Goal: Book appointment/travel/reservation

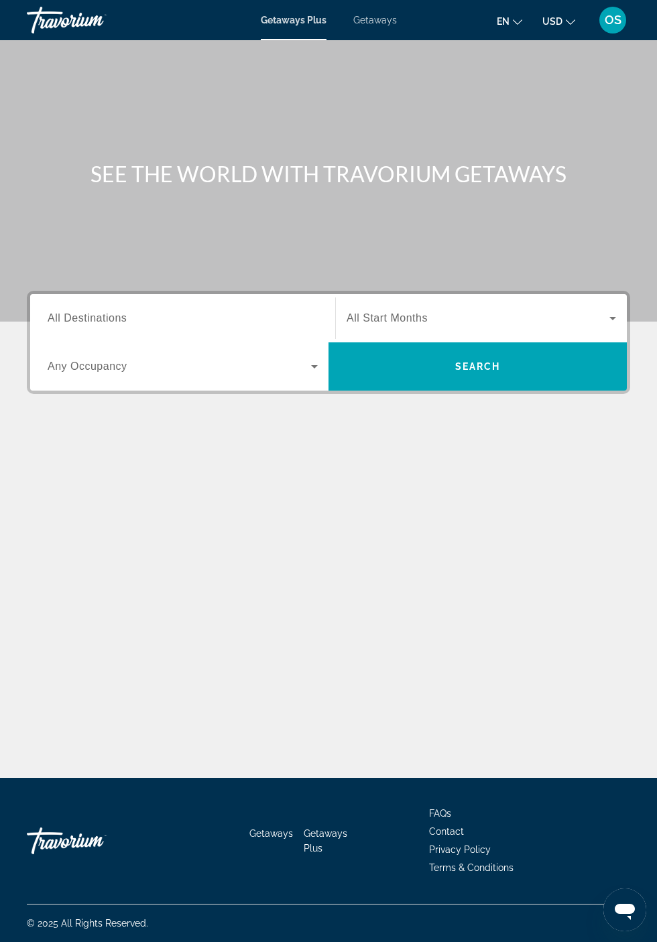
click at [556, 23] on span "USD" at bounding box center [552, 21] width 20 height 11
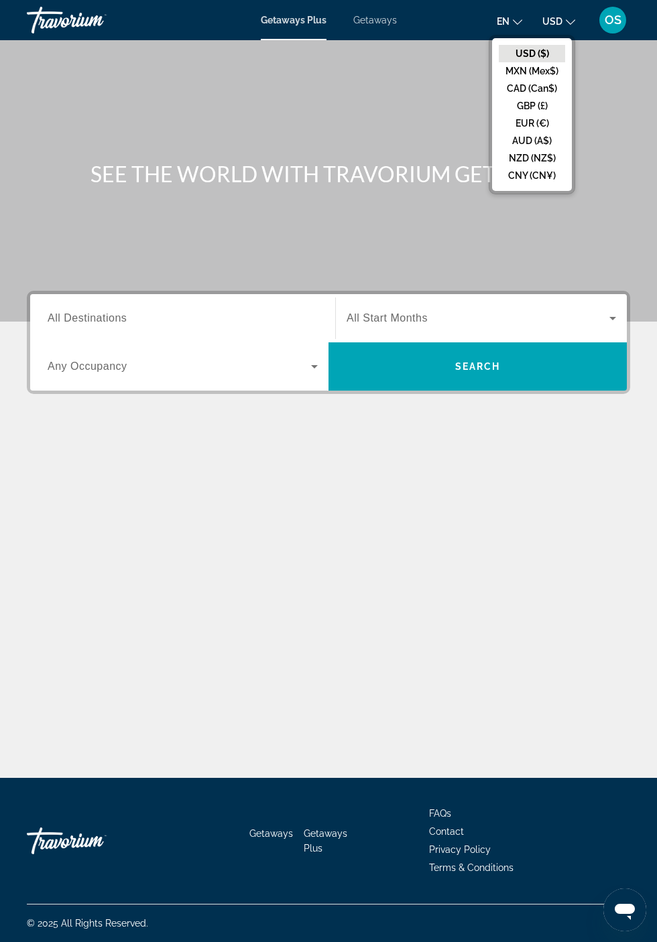
click at [532, 87] on button "CAD (Can$)" at bounding box center [531, 88] width 66 height 17
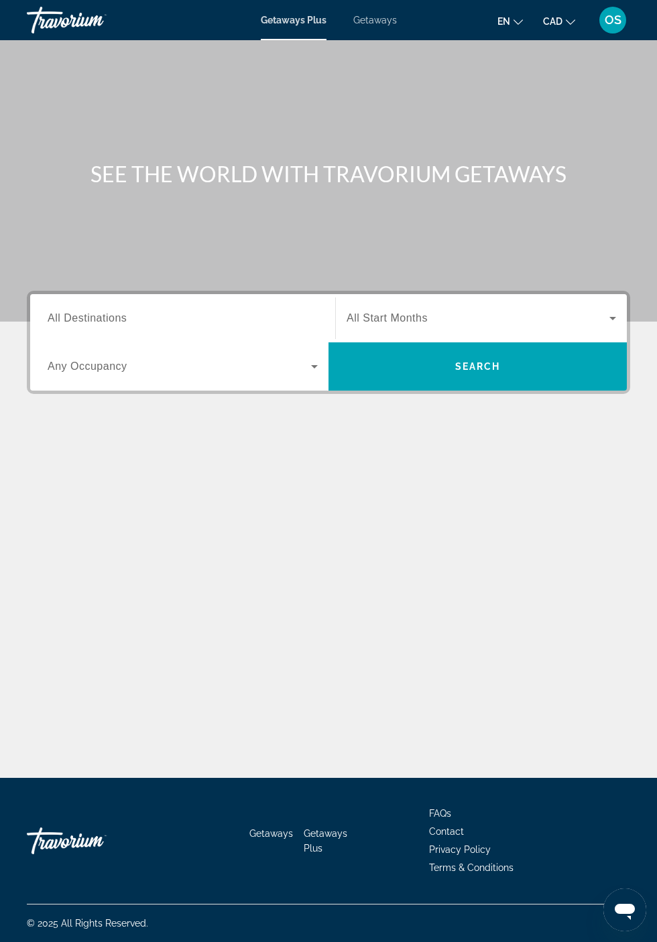
click at [381, 24] on span "Getaways" at bounding box center [375, 20] width 44 height 11
click at [151, 323] on input "Destination All Destinations" at bounding box center [183, 319] width 270 height 16
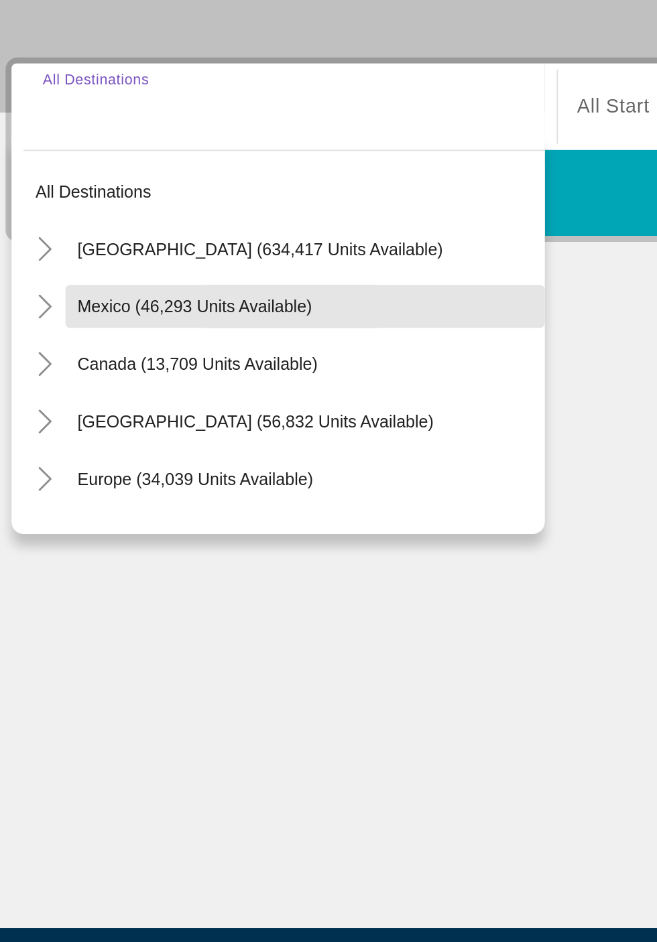
click at [186, 428] on span "Mexico (46,293 units available)" at bounding box center [132, 430] width 131 height 11
type input "**********"
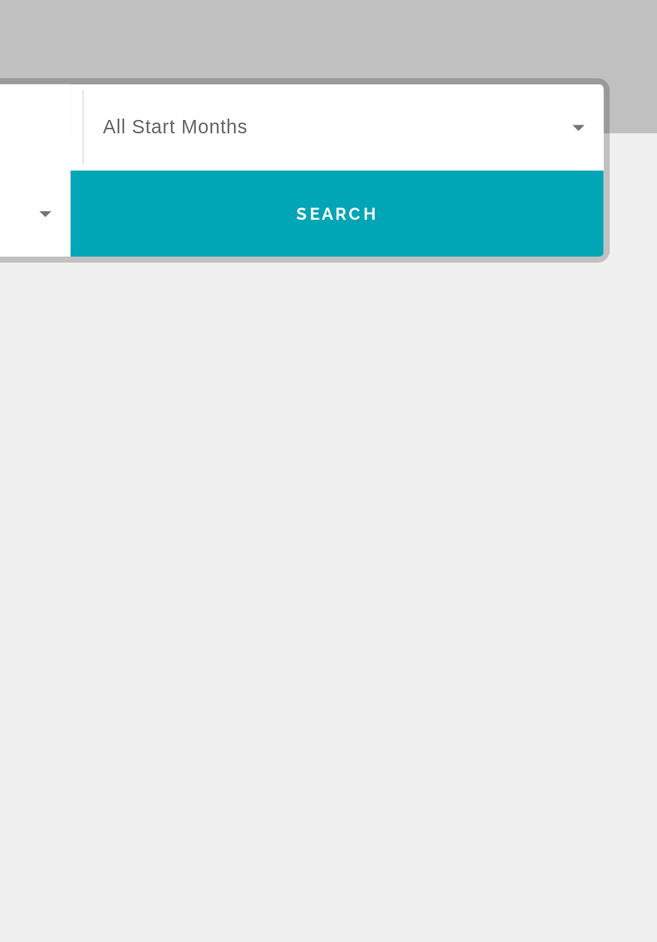
click at [613, 318] on icon "Search widget" at bounding box center [612, 318] width 7 height 3
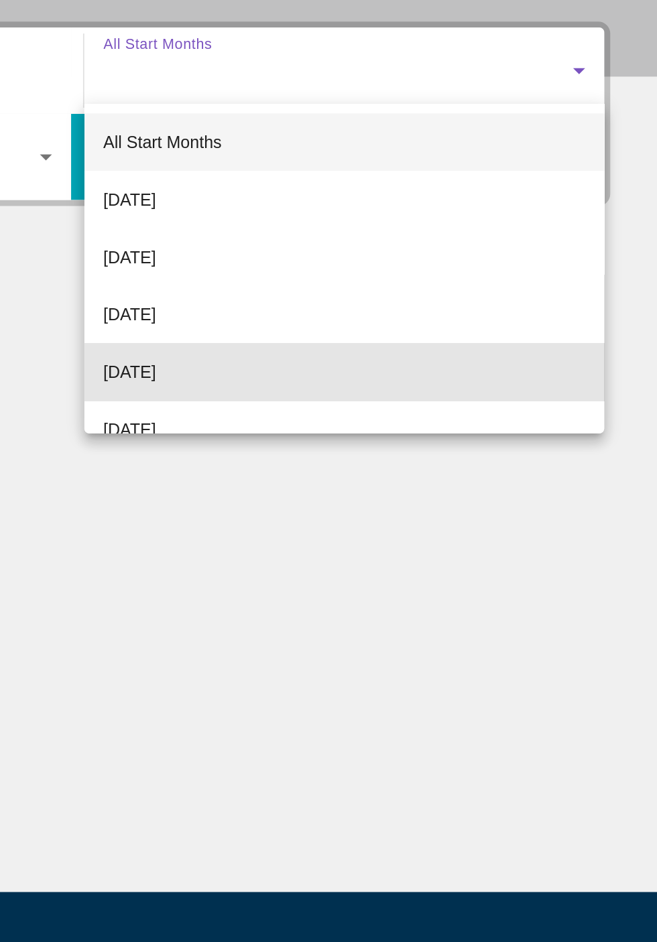
click at [415, 492] on mat-option "[DATE]" at bounding box center [481, 487] width 291 height 32
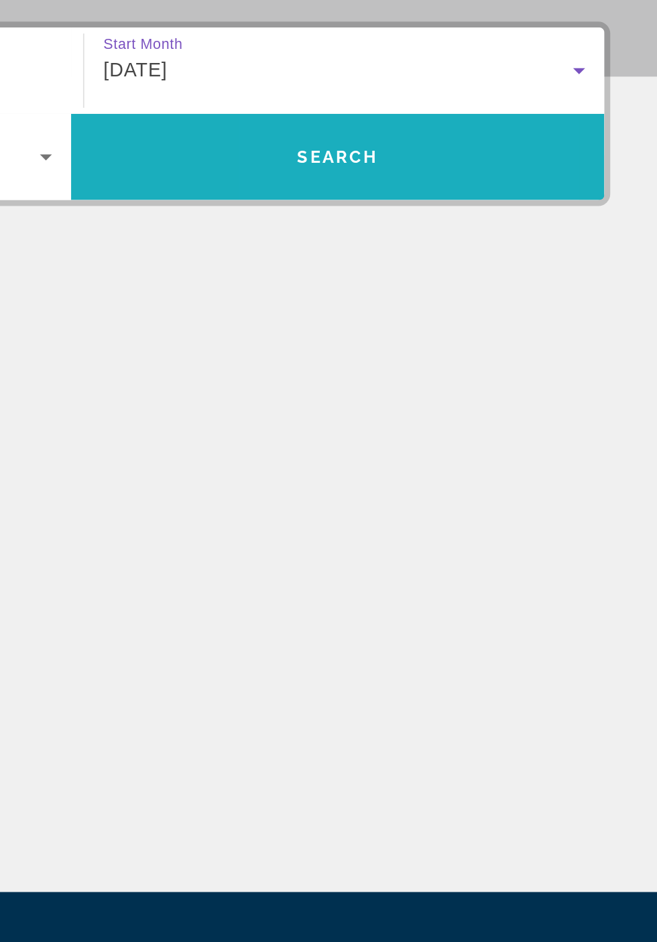
click at [521, 370] on span "Search widget" at bounding box center [477, 366] width 298 height 32
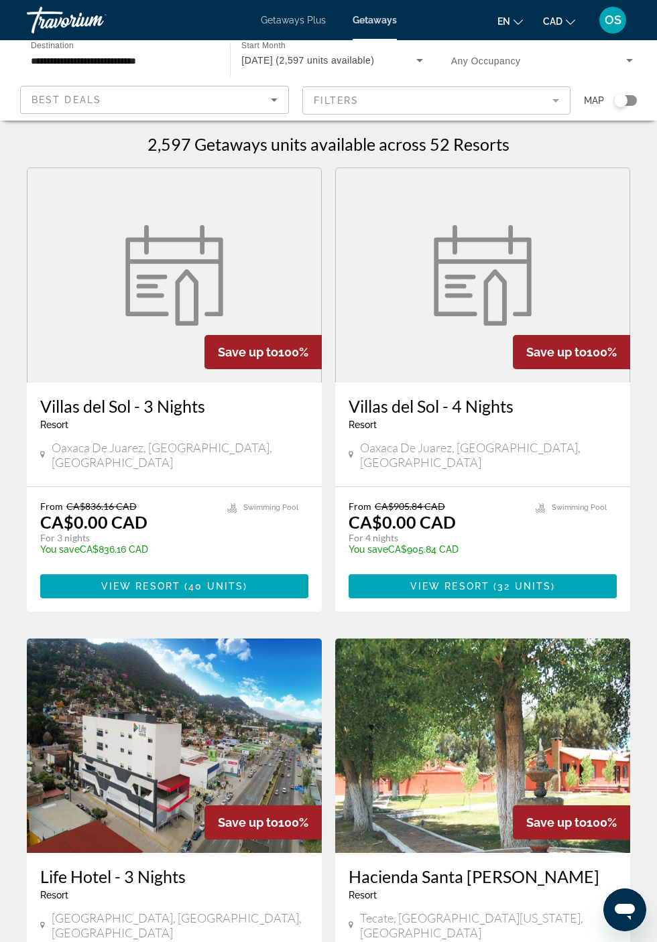
click at [553, 98] on mat-form-field "Filters" at bounding box center [436, 100] width 269 height 28
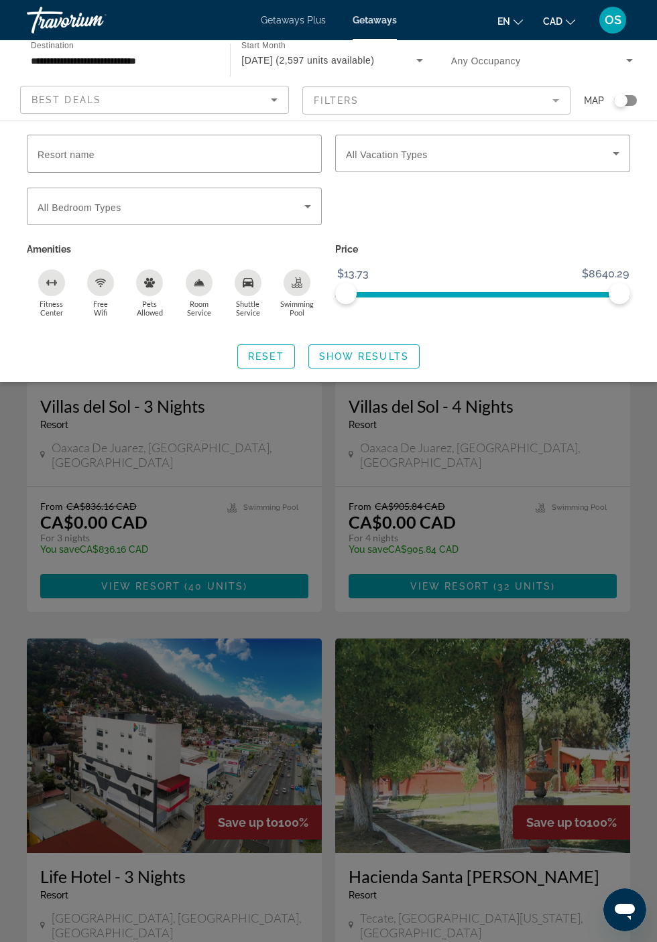
click at [612, 151] on icon "Search widget" at bounding box center [616, 153] width 16 height 16
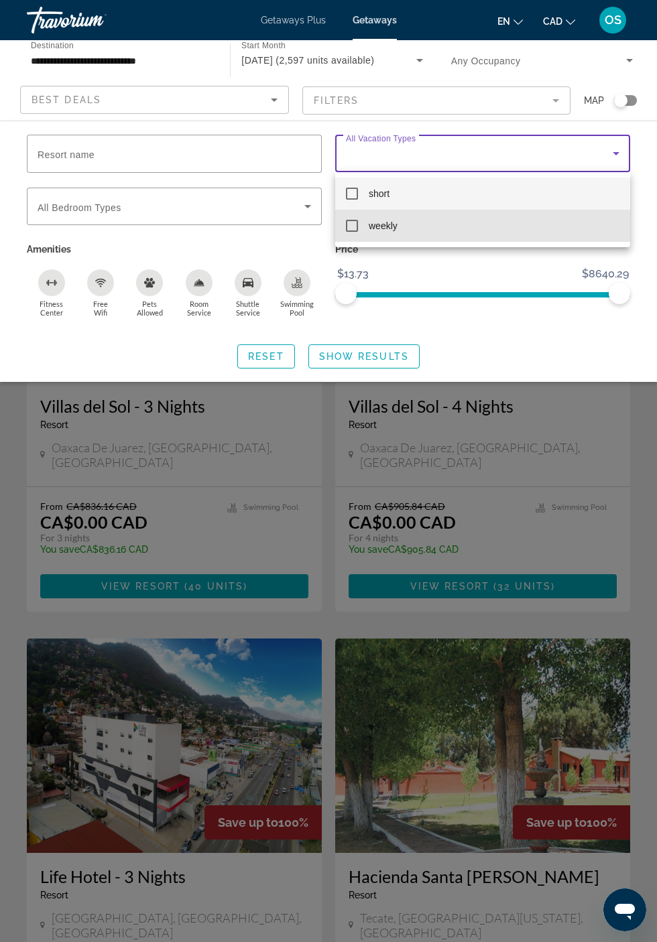
click at [364, 234] on mat-option "weekly" at bounding box center [482, 226] width 295 height 32
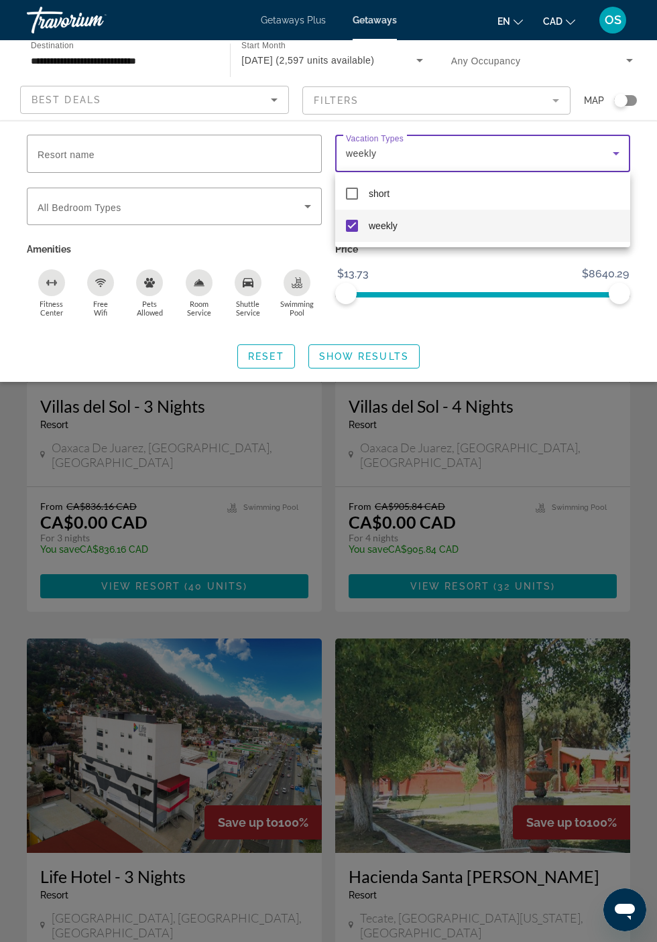
click at [372, 365] on div at bounding box center [328, 471] width 657 height 942
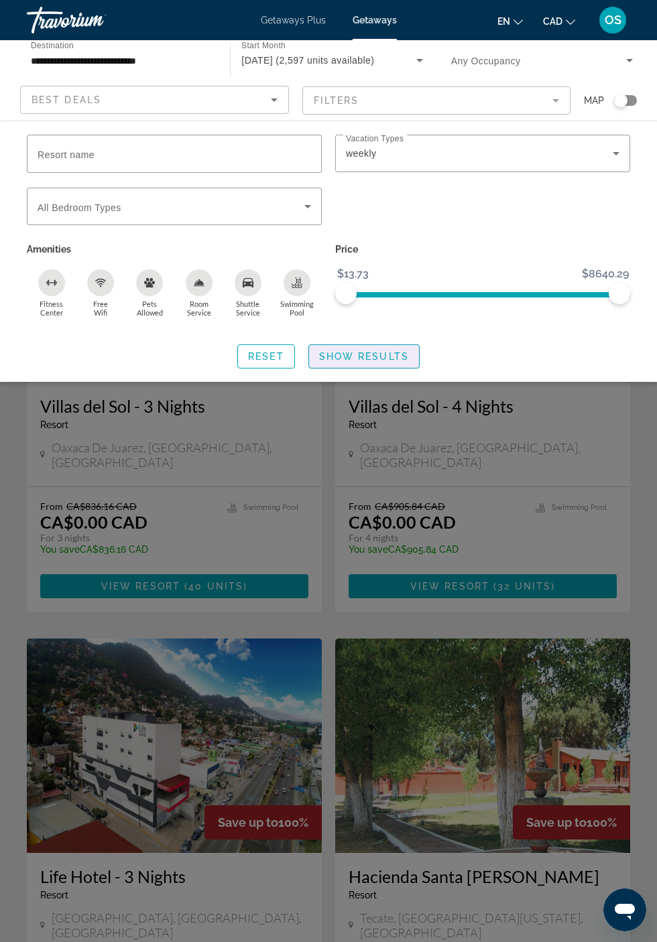
click at [381, 354] on span "Show Results" at bounding box center [364, 356] width 90 height 11
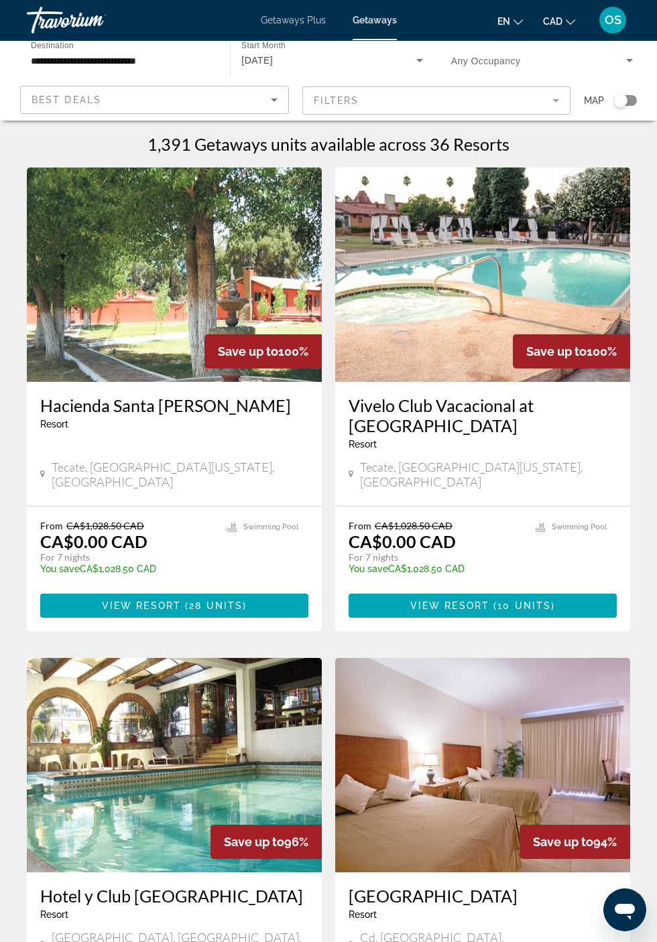
click at [273, 99] on icon "Sort by" at bounding box center [274, 99] width 7 height 3
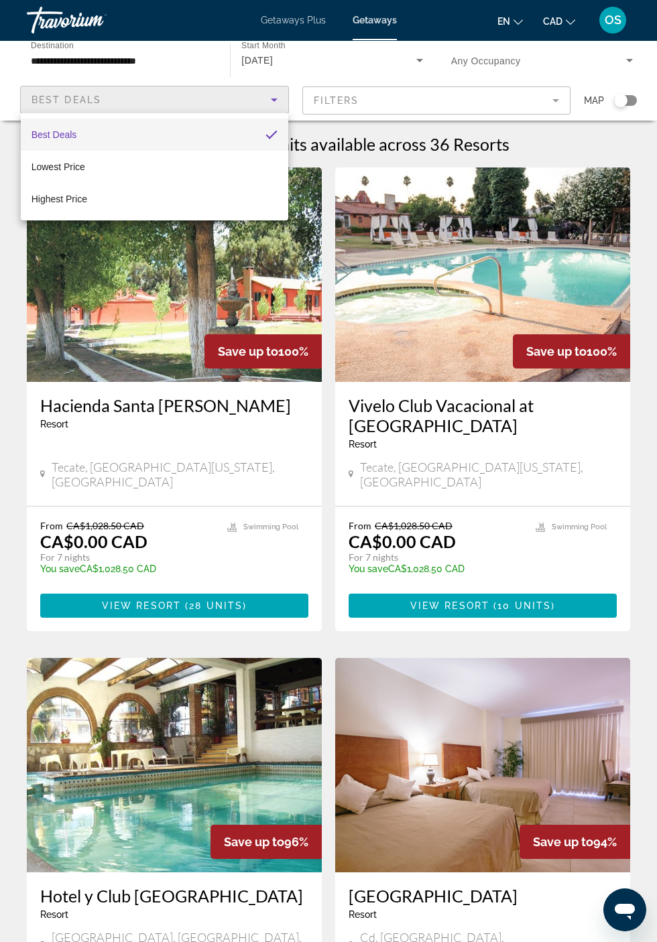
click at [161, 66] on div at bounding box center [328, 471] width 657 height 942
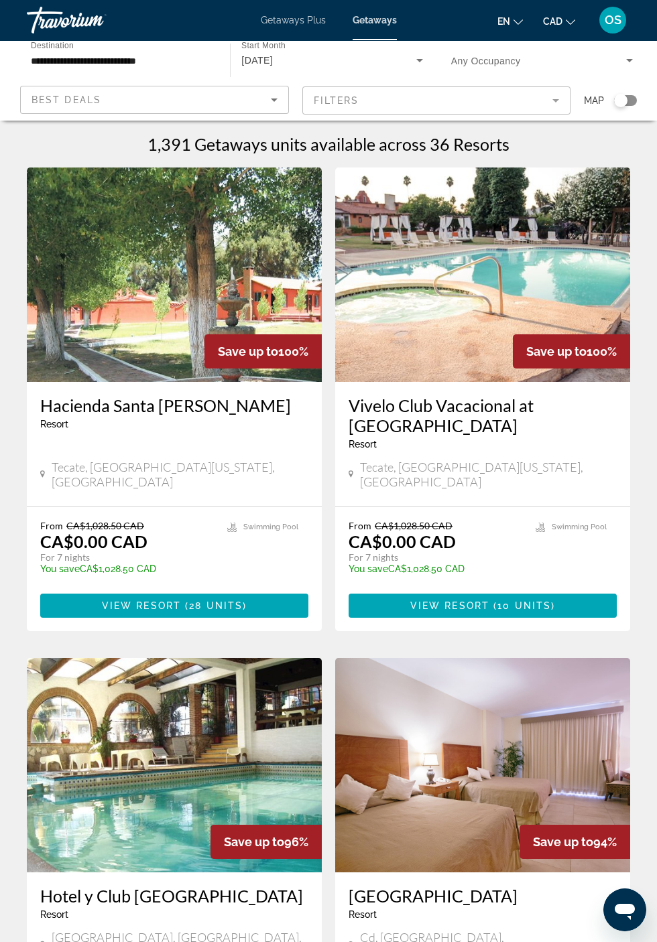
click at [147, 56] on input "**********" at bounding box center [122, 61] width 182 height 16
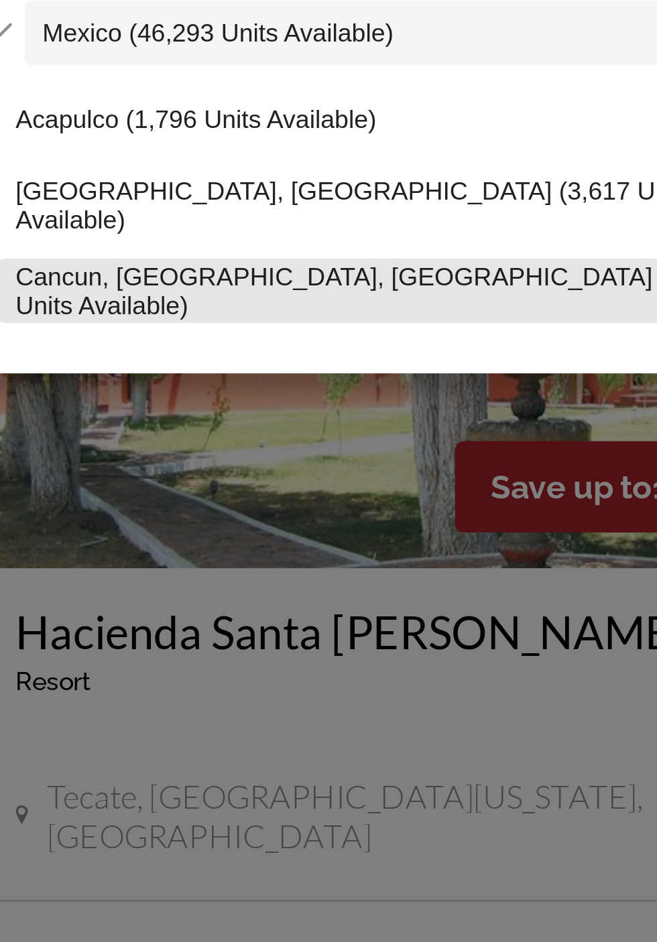
click at [163, 279] on span "Cancun, [GEOGRAPHIC_DATA], [GEOGRAPHIC_DATA] (21,622 units available)" at bounding box center [180, 277] width 281 height 21
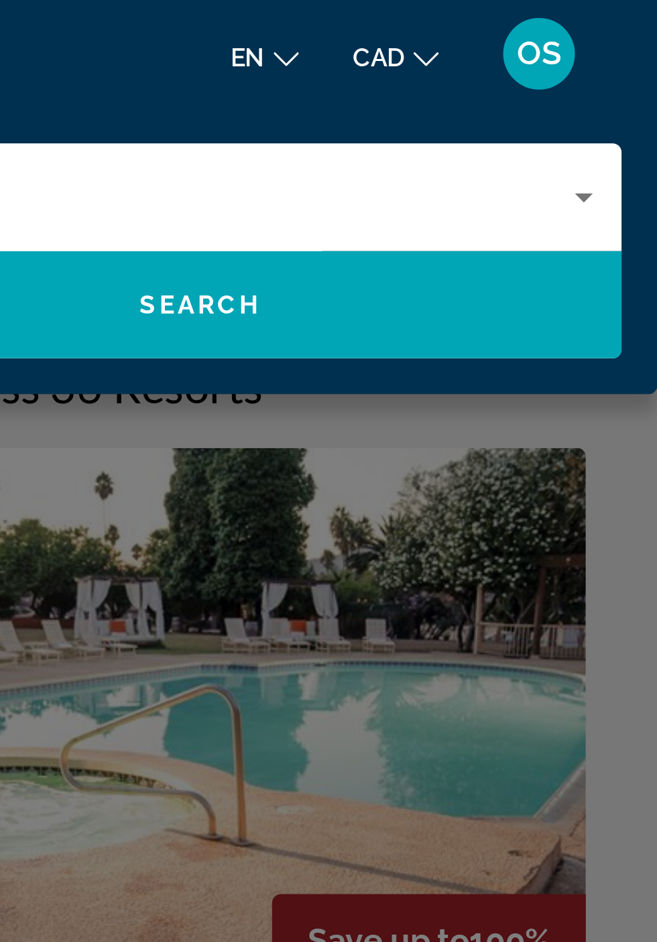
click at [574, 121] on span "Search widget" at bounding box center [485, 114] width 315 height 32
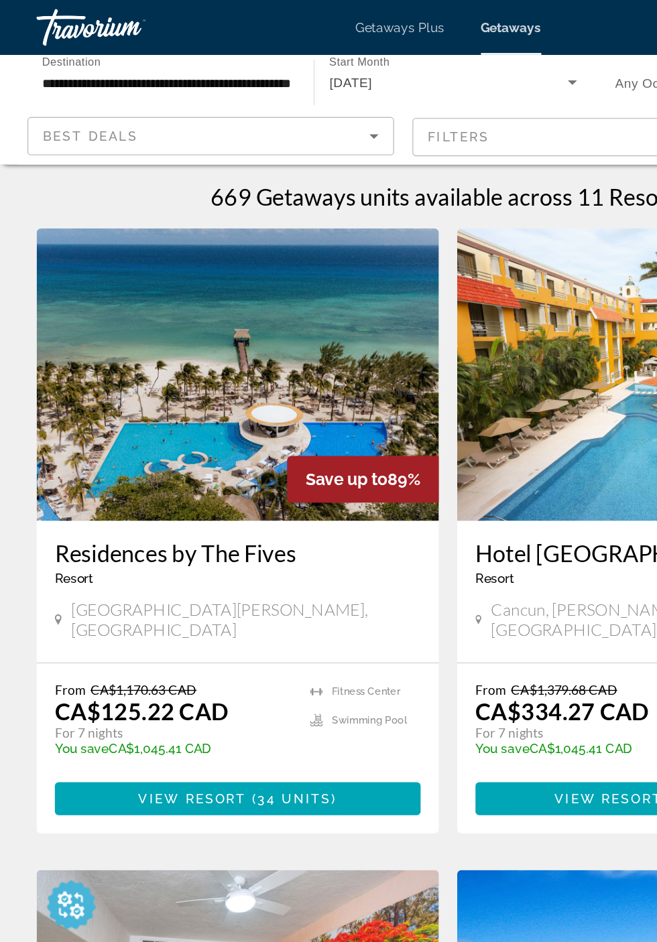
click at [191, 61] on input "**********" at bounding box center [122, 61] width 182 height 16
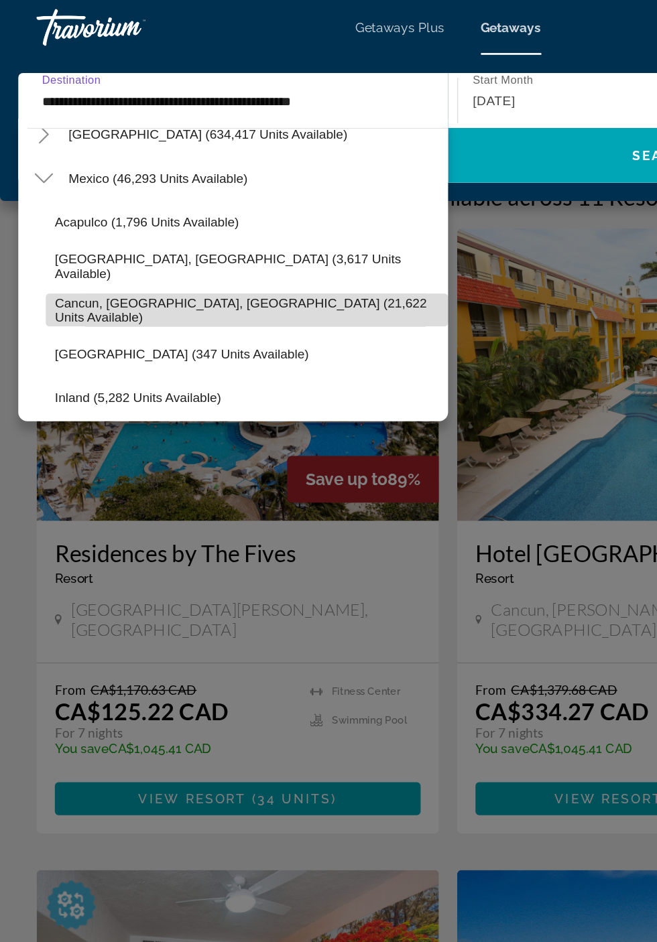
scroll to position [47, 0]
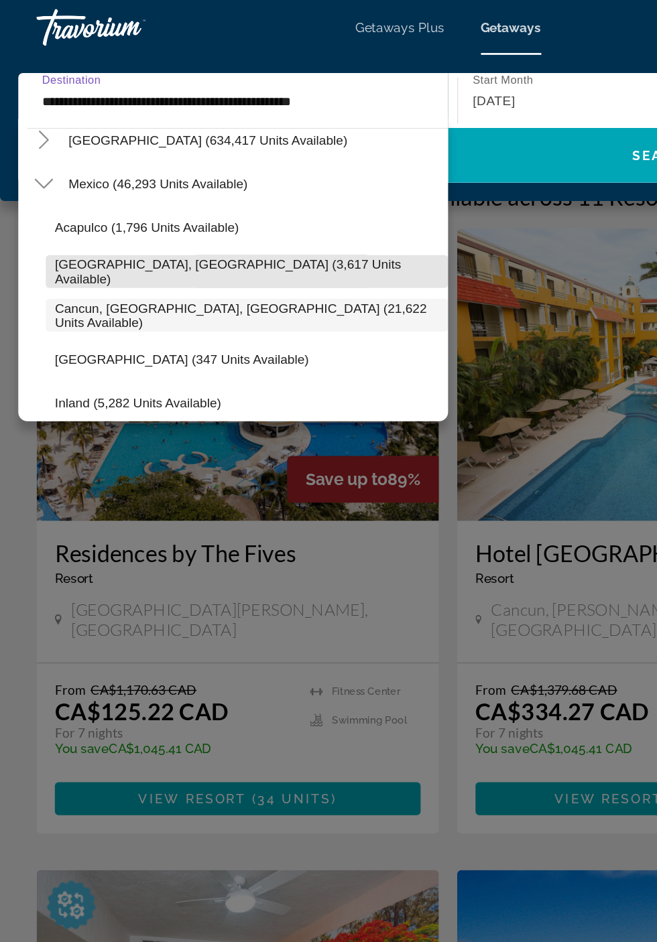
click at [174, 196] on span "[GEOGRAPHIC_DATA], [GEOGRAPHIC_DATA] (3,617 units available)" at bounding box center [180, 198] width 281 height 21
type input "**********"
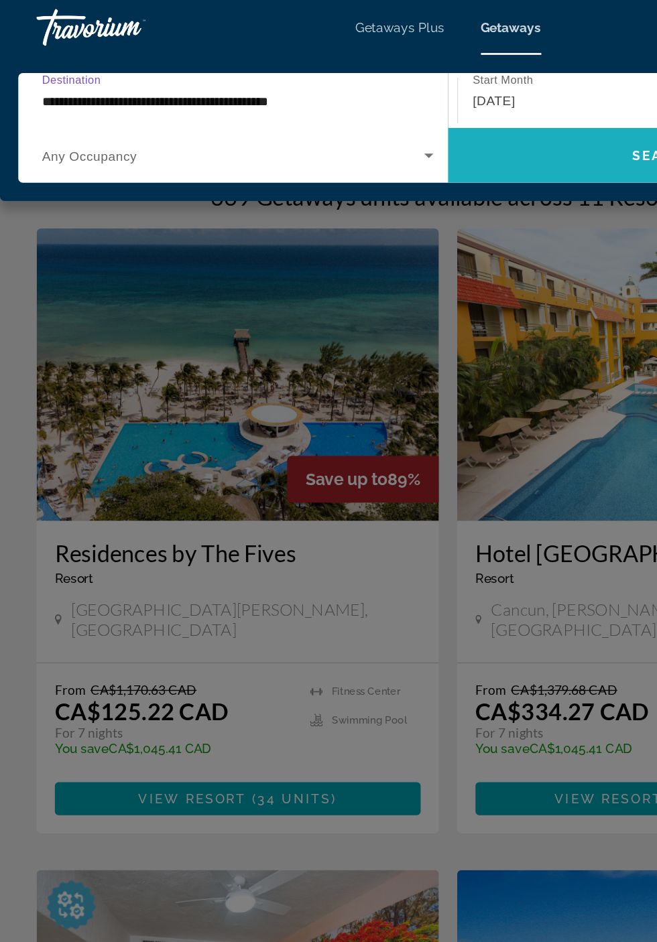
click at [419, 115] on span "Search widget" at bounding box center [485, 114] width 315 height 32
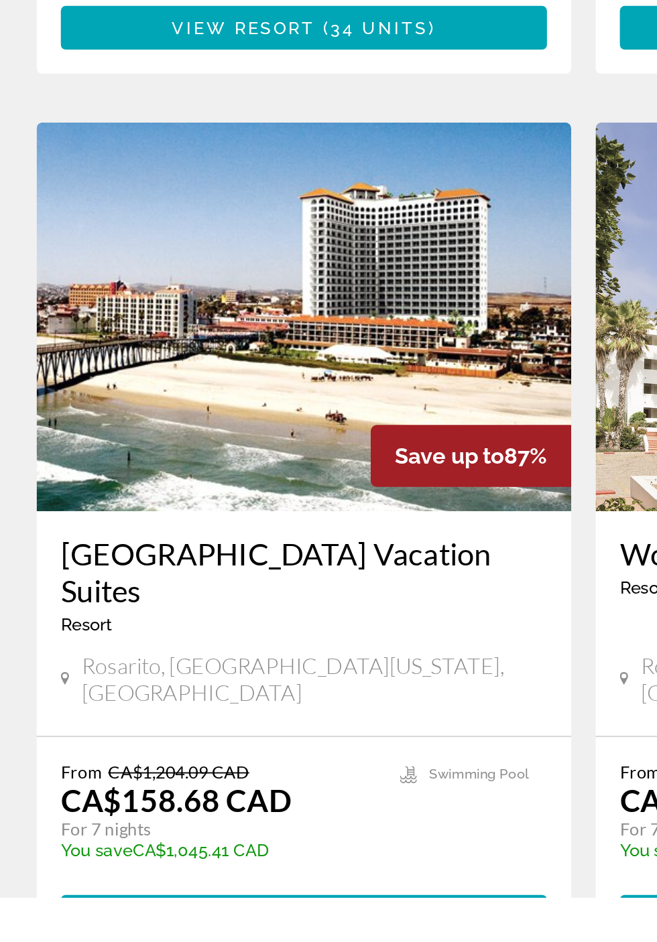
scroll to position [648, 0]
click at [251, 937] on span "Main content" at bounding box center [174, 953] width 268 height 32
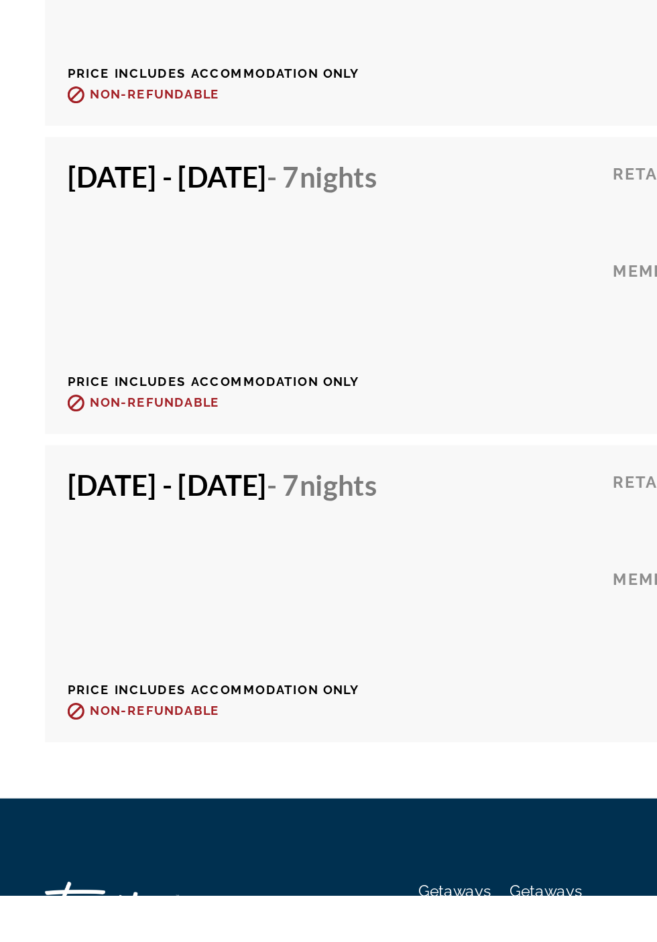
scroll to position [3027, 0]
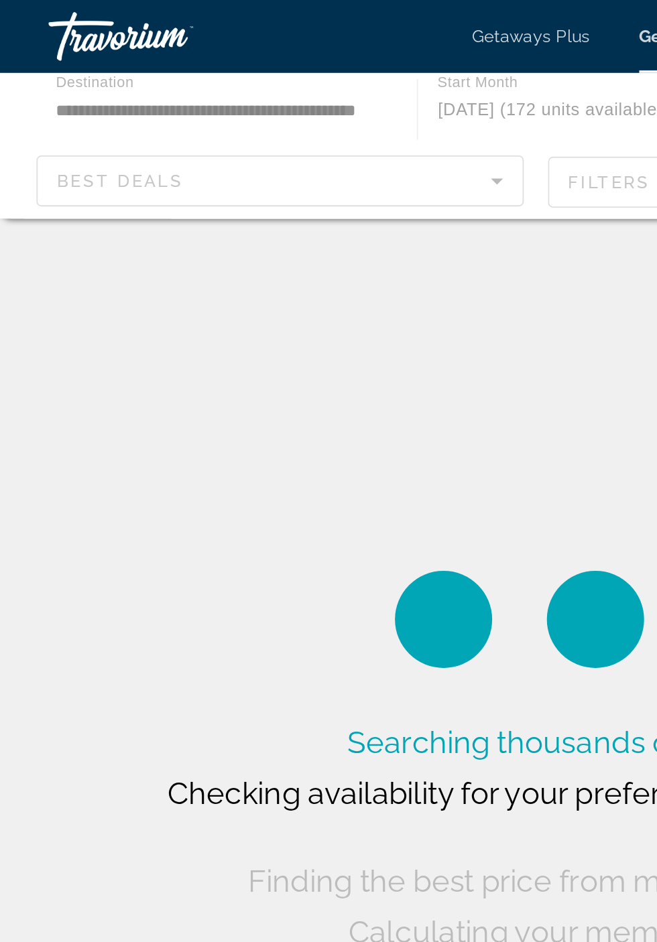
click at [186, 62] on div "Main content" at bounding box center [328, 80] width 657 height 80
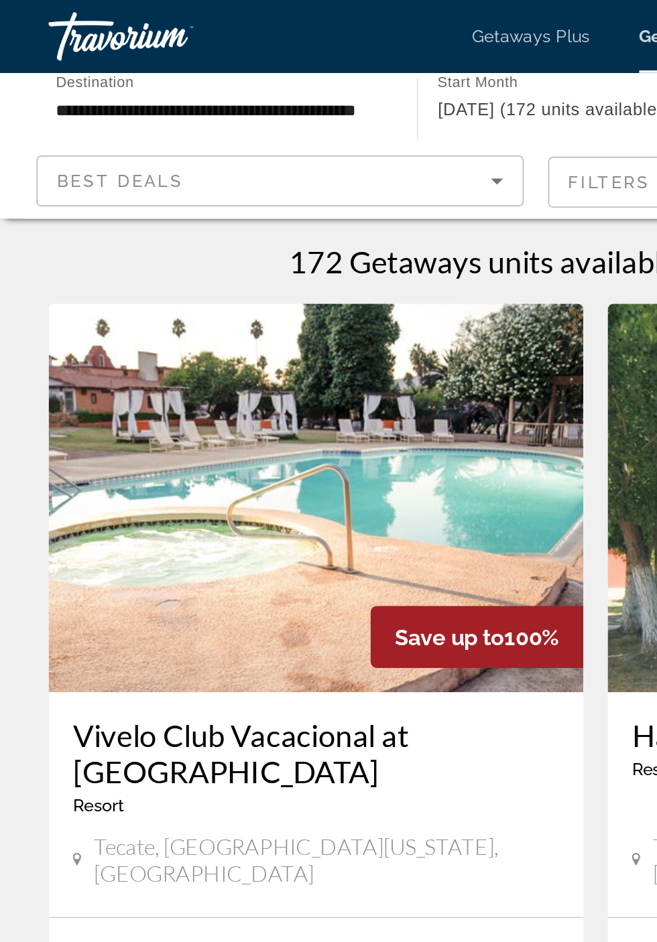
click at [175, 59] on input "**********" at bounding box center [122, 61] width 182 height 16
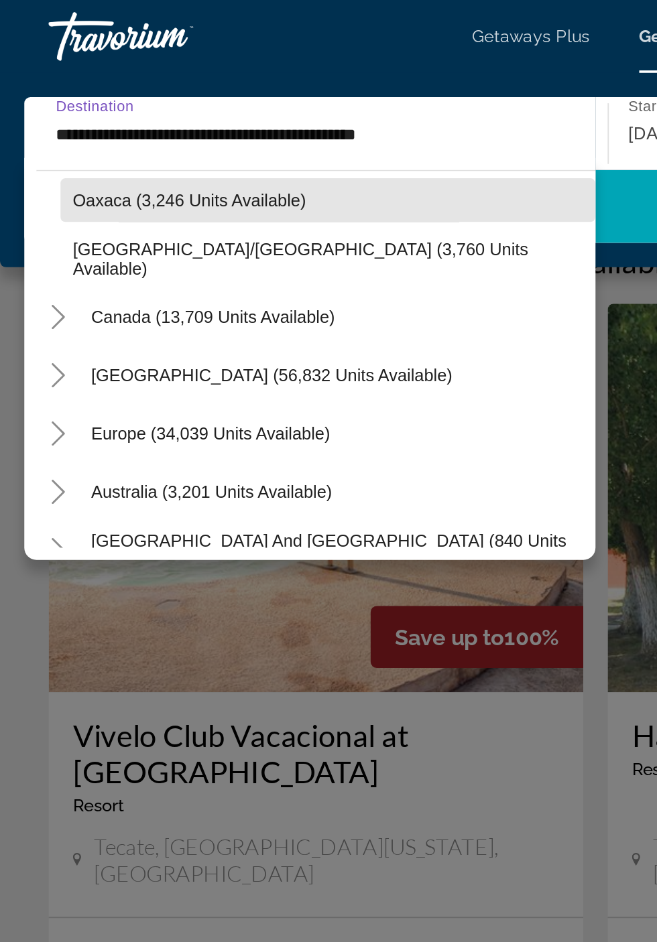
scroll to position [358, 0]
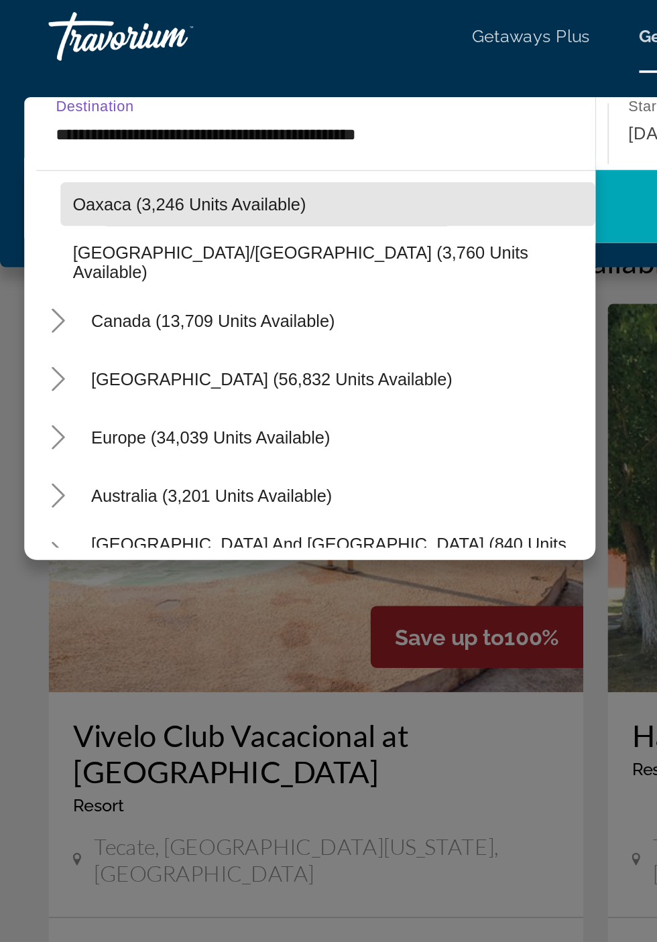
click at [146, 111] on span "Oaxaca (3,246 units available)" at bounding box center [104, 112] width 129 height 11
type input "**********"
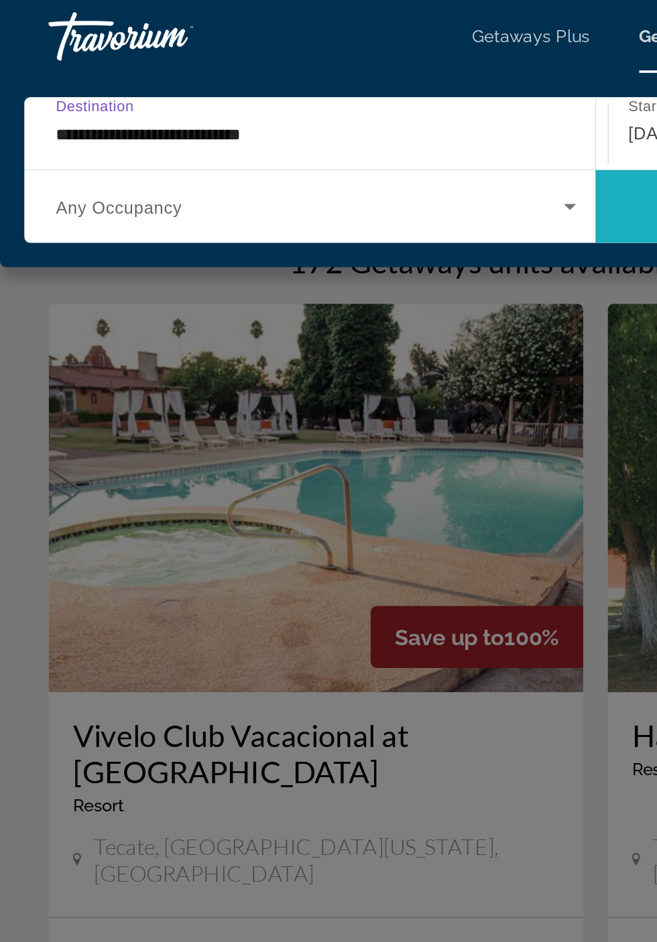
click at [346, 117] on span "Search widget" at bounding box center [485, 114] width 315 height 32
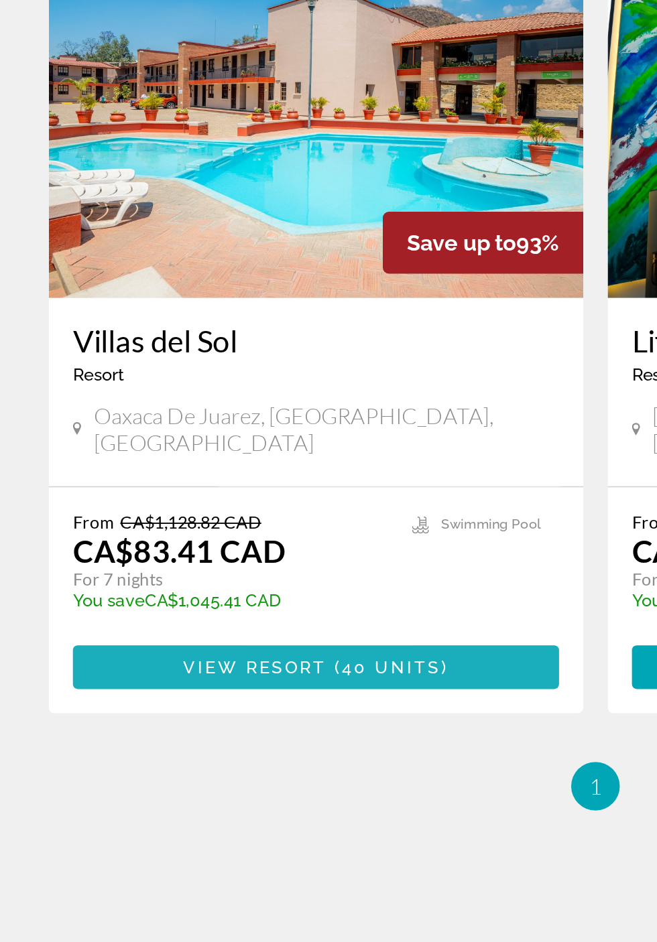
click at [263, 572] on span "Main content" at bounding box center [174, 585] width 268 height 32
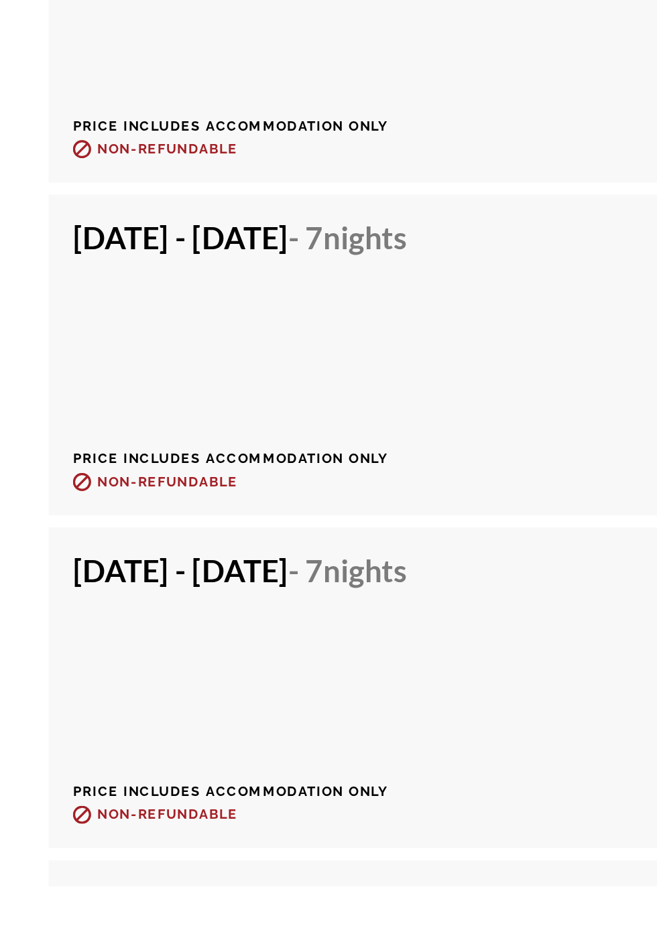
scroll to position [2188, 0]
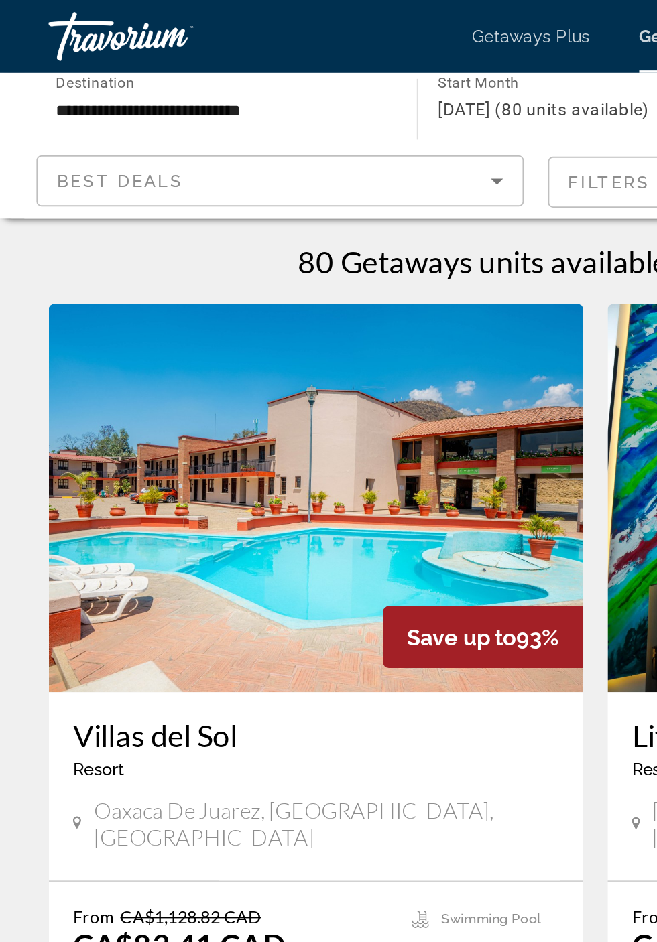
click at [151, 54] on input "**********" at bounding box center [122, 61] width 182 height 16
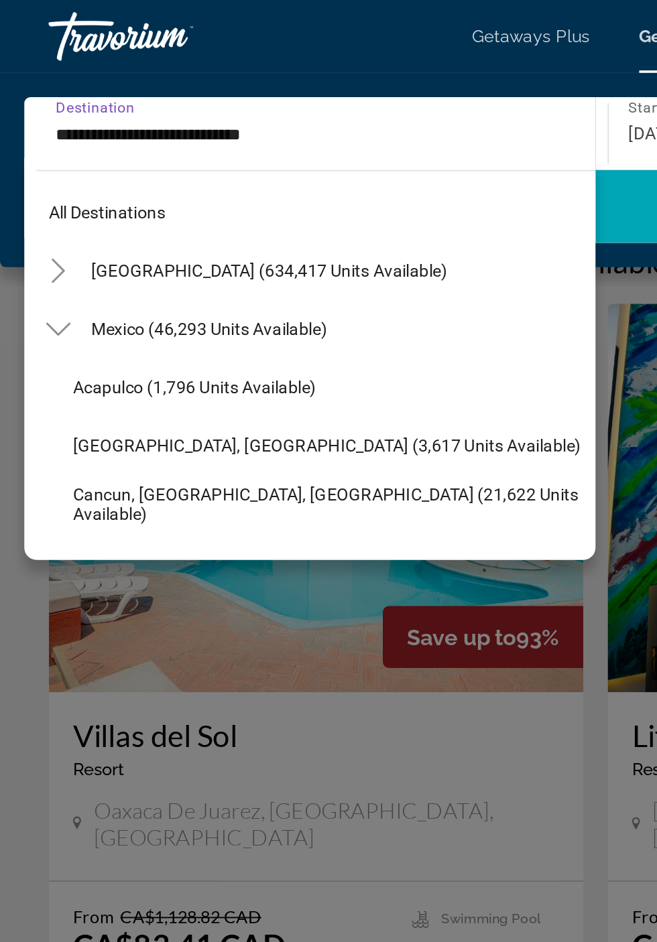
scroll to position [273, 0]
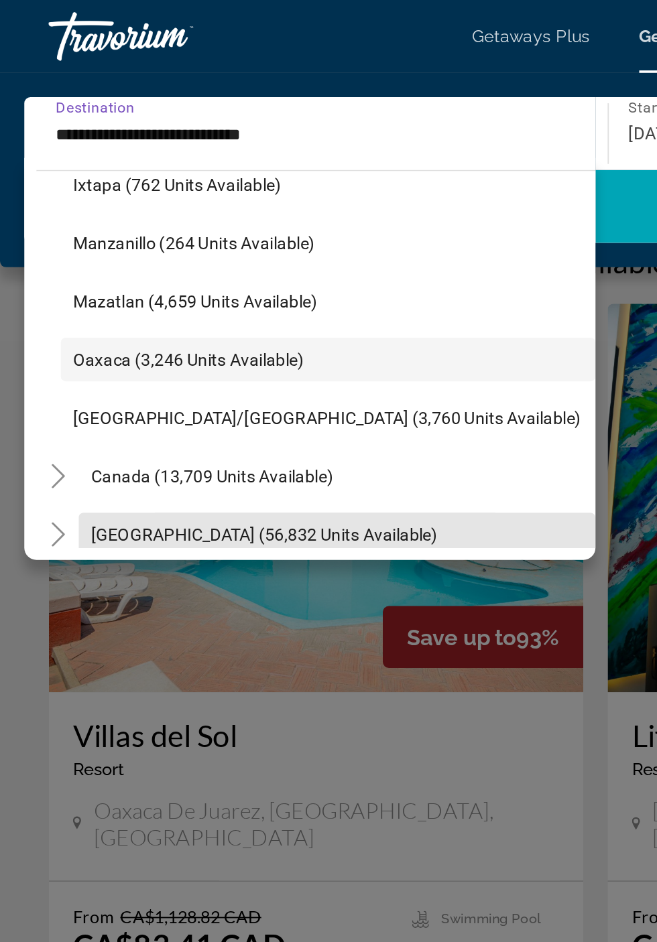
click at [160, 289] on span "[GEOGRAPHIC_DATA] (56,832 units available)" at bounding box center [145, 294] width 191 height 11
type input "**********"
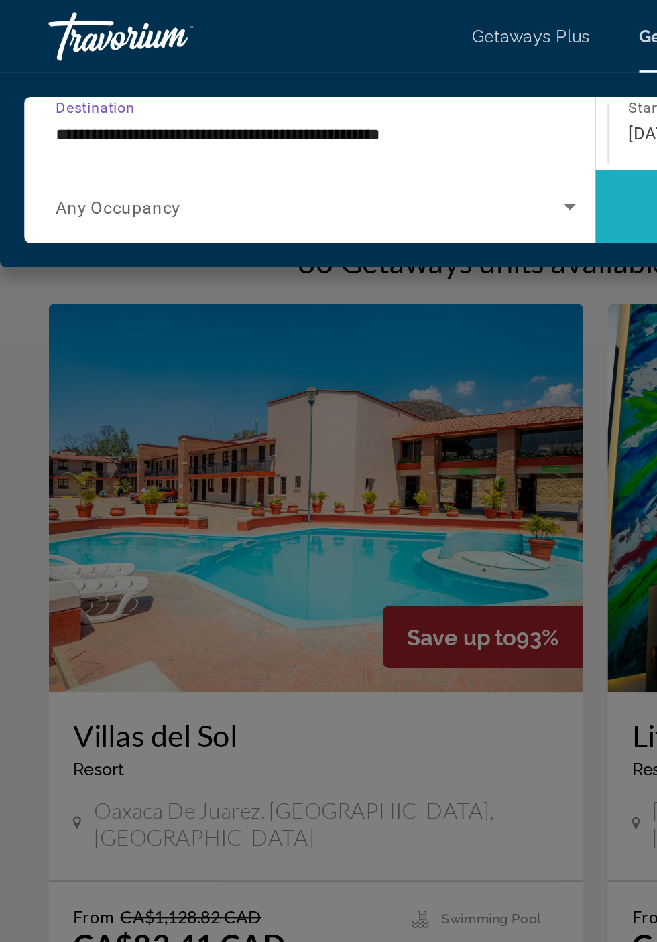
click at [346, 119] on span "Search widget" at bounding box center [485, 114] width 315 height 32
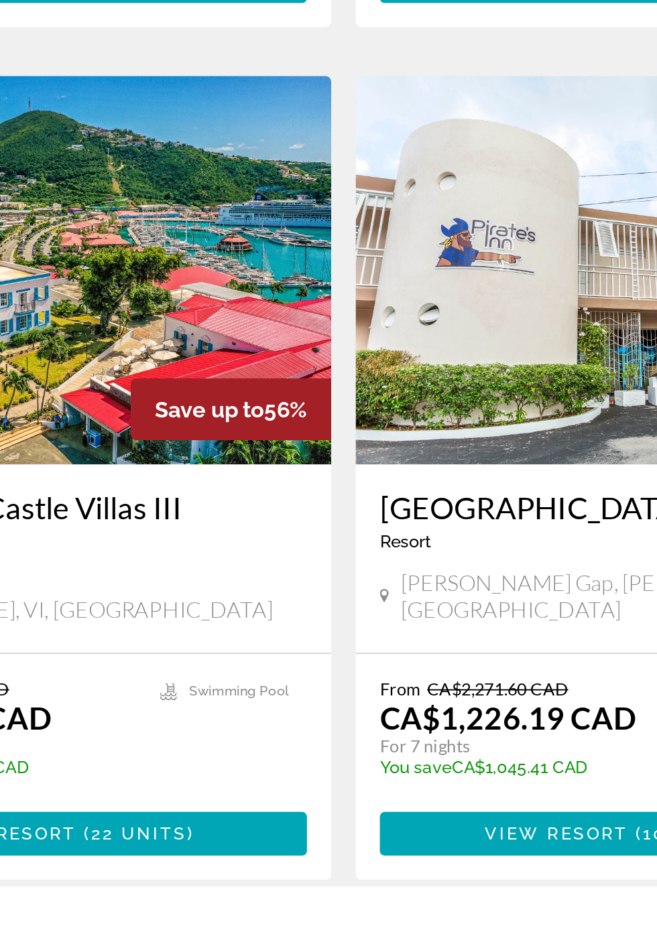
scroll to position [2042, 0]
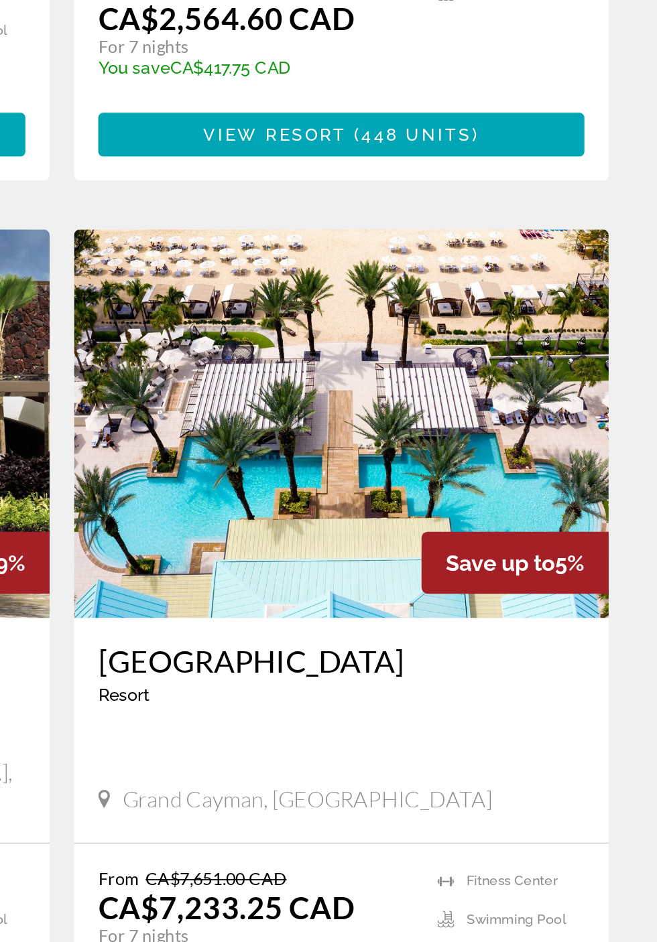
scroll to position [776, 0]
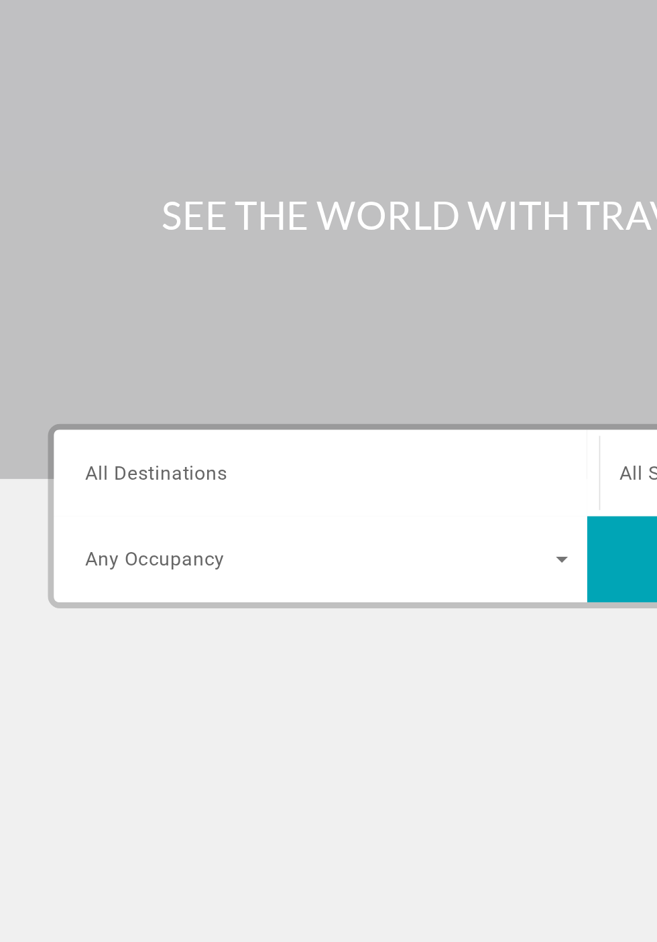
click at [121, 321] on span "All Destinations" at bounding box center [88, 318] width 80 height 13
click at [121, 321] on input "Destination All Destinations" at bounding box center [183, 319] width 270 height 16
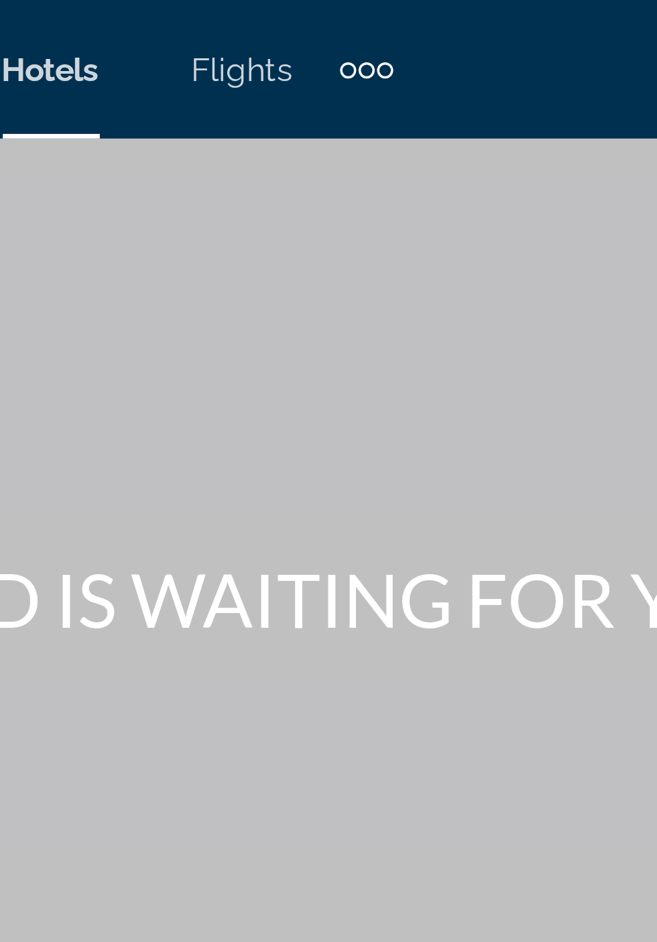
click at [378, 15] on div "Extra navigation items" at bounding box center [377, 20] width 15 height 20
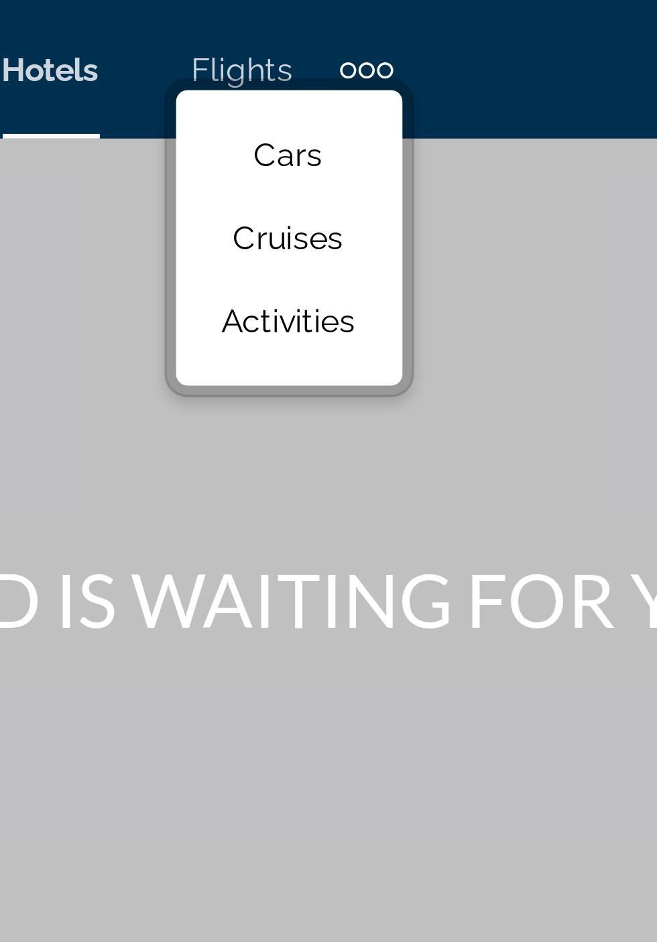
click at [393, 137] on div "Main content" at bounding box center [328, 161] width 657 height 322
